Goal: Navigation & Orientation: Find specific page/section

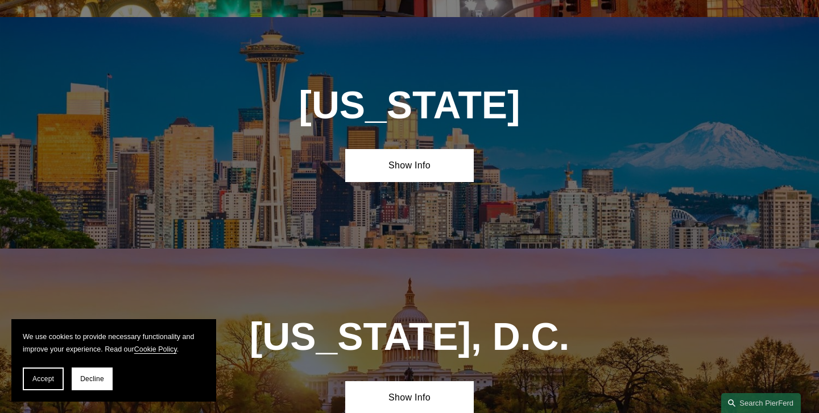
scroll to position [4604, 0]
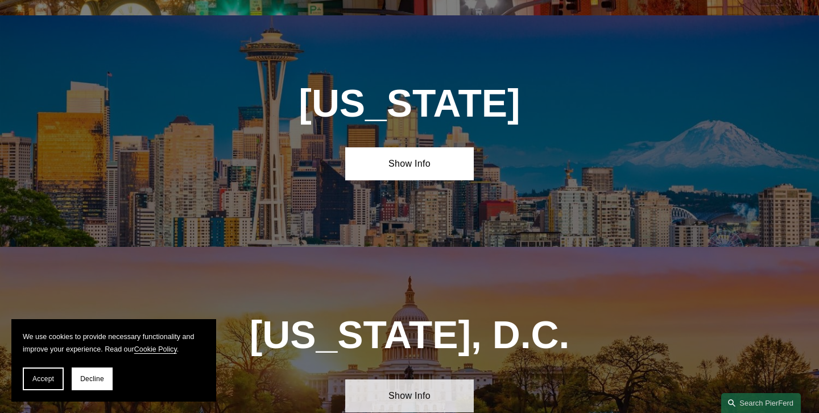
click at [405, 380] on link "Show Info" at bounding box center [409, 396] width 129 height 33
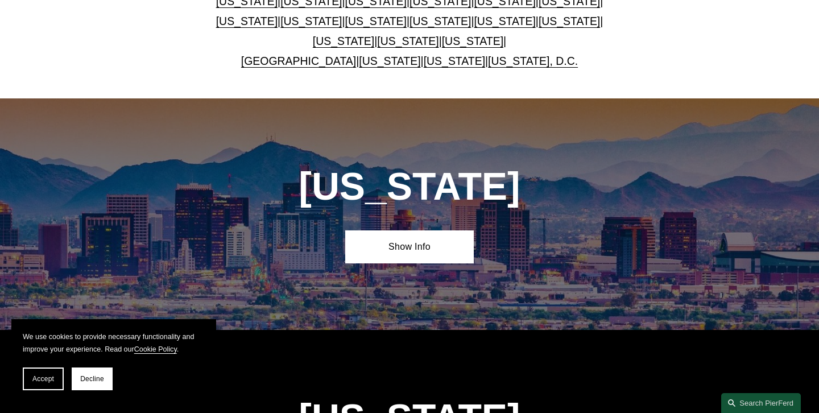
scroll to position [0, 0]
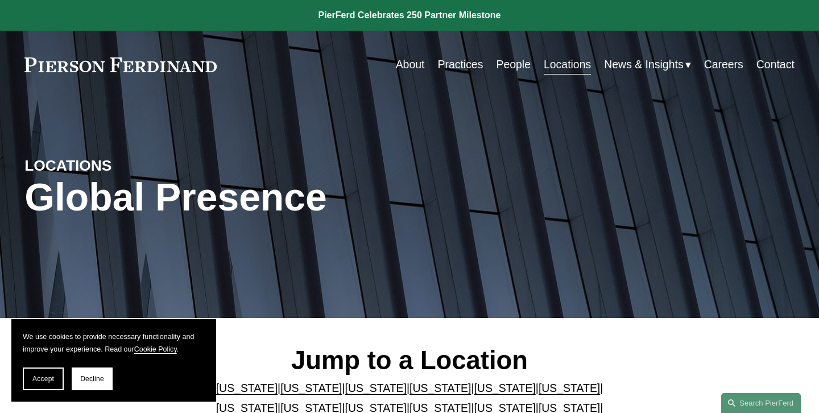
click at [416, 65] on link "About" at bounding box center [410, 64] width 29 height 22
click at [50, 381] on span "Accept" at bounding box center [43, 379] width 22 height 8
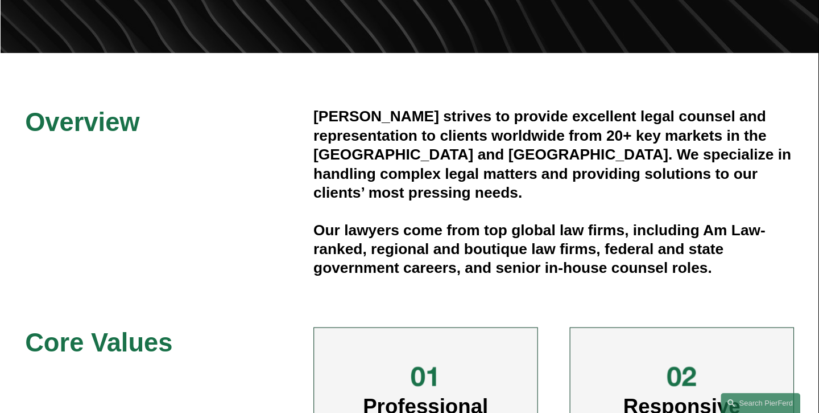
scroll to position [267, 0]
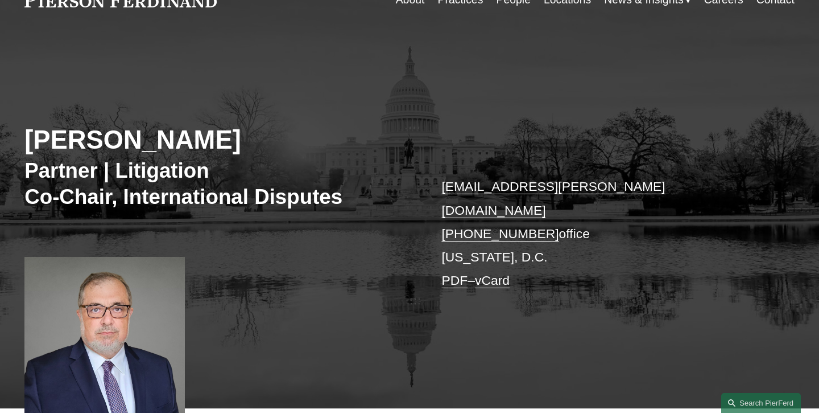
scroll to position [59, 0]
